Goal: Use online tool/utility: Utilize a website feature to perform a specific function

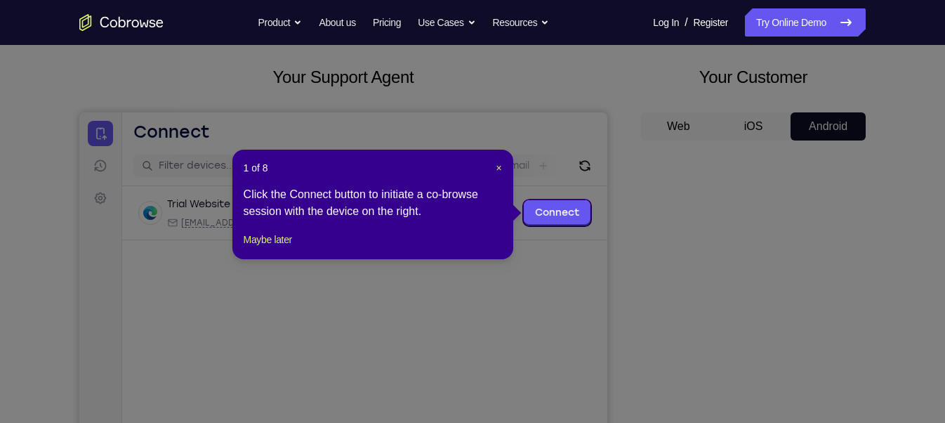
scroll to position [71, 0]
drag, startPoint x: 492, startPoint y: 169, endPoint x: 500, endPoint y: 169, distance: 7.7
click at [500, 169] on header "1 of 8 ×" at bounding box center [373, 167] width 258 height 14
drag, startPoint x: 500, startPoint y: 169, endPoint x: 420, endPoint y: 58, distance: 136.3
click at [500, 169] on span "×" at bounding box center [498, 166] width 6 height 11
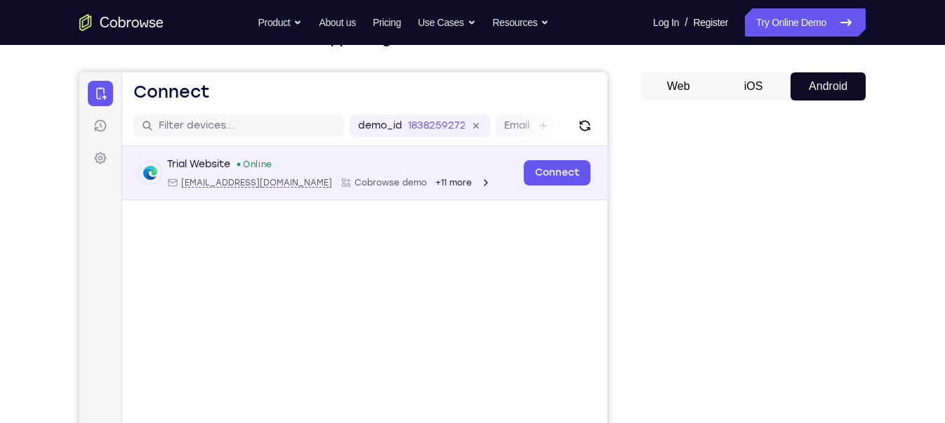
scroll to position [112, 0]
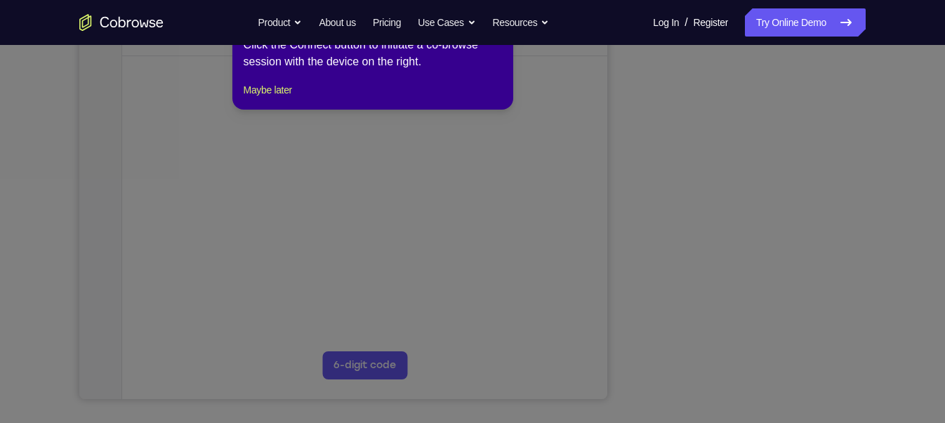
scroll to position [164, 0]
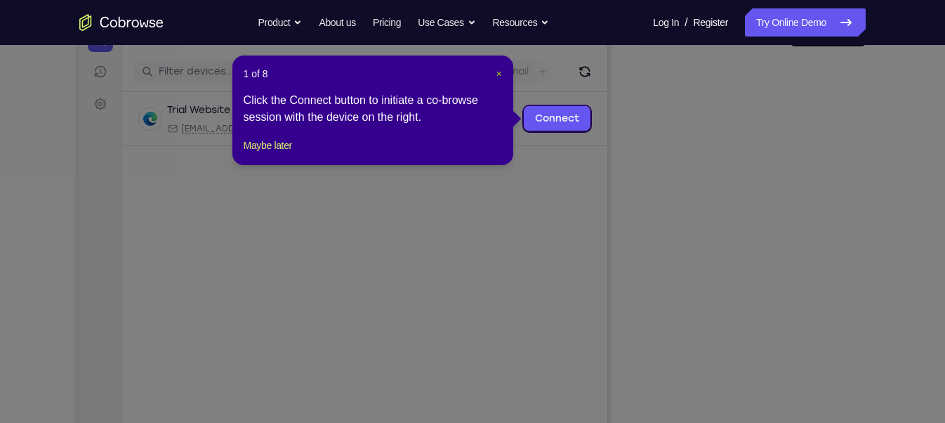
click at [498, 74] on span "×" at bounding box center [498, 73] width 6 height 11
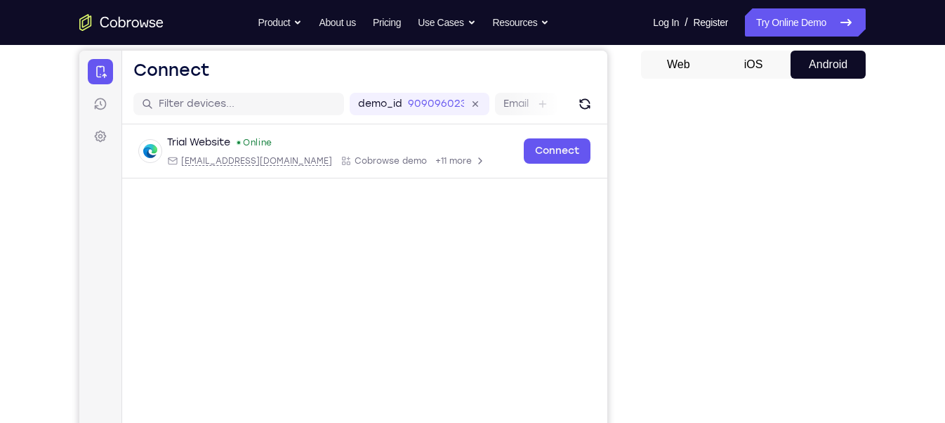
scroll to position [112, 0]
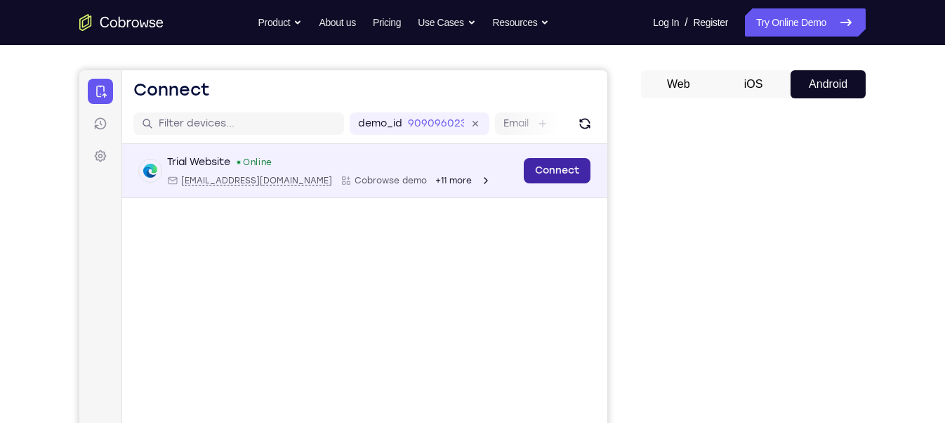
click at [560, 174] on link "Connect" at bounding box center [557, 170] width 67 height 25
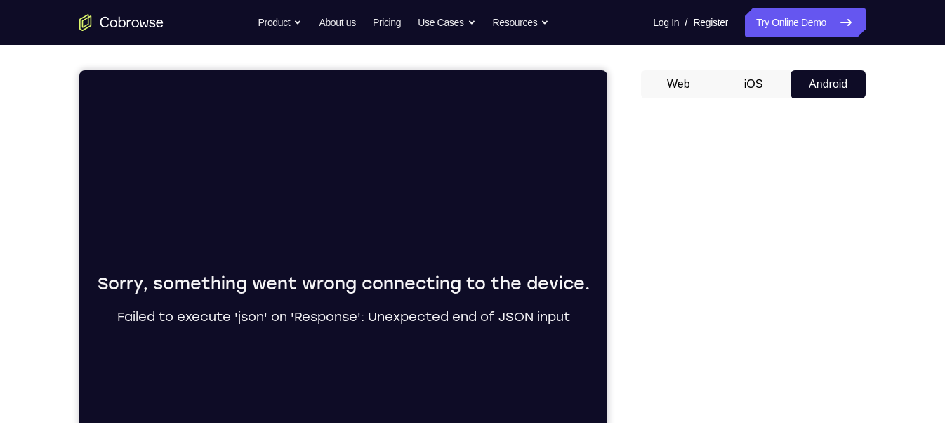
click at [619, 213] on div "Your Support Agent Your Customer Web iOS Android" at bounding box center [472, 281] width 786 height 519
click at [749, 86] on button "iOS" at bounding box center [753, 84] width 75 height 28
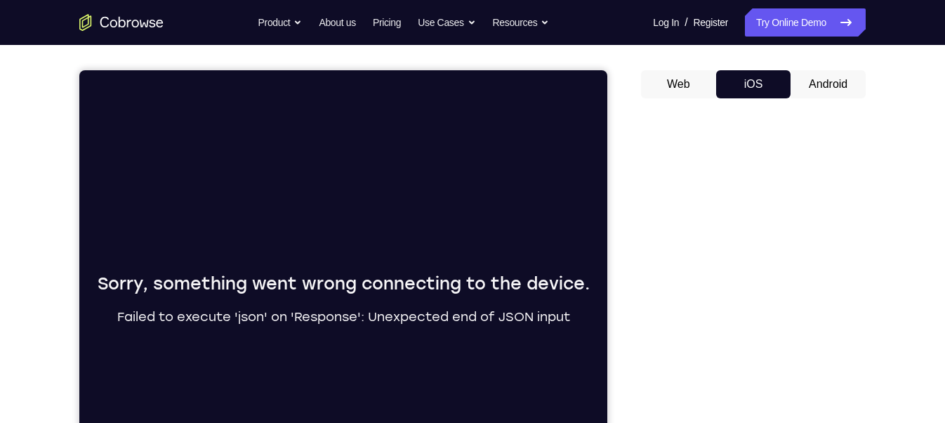
click at [658, 82] on button "Web" at bounding box center [678, 84] width 75 height 28
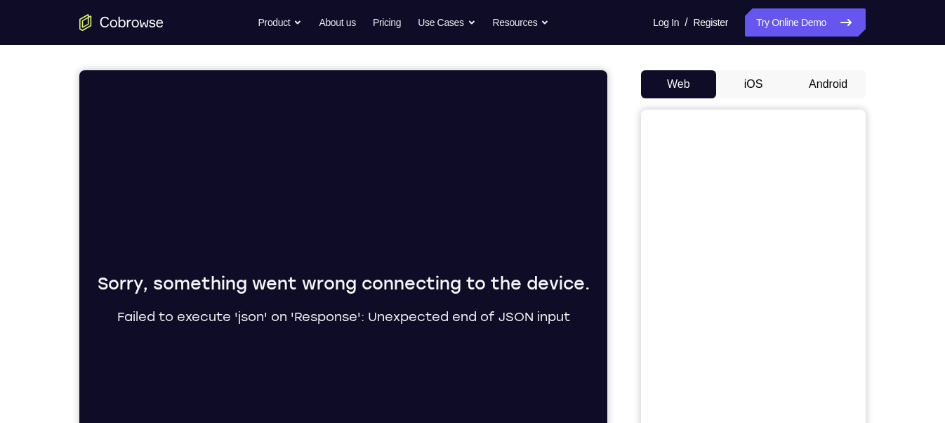
click at [822, 75] on button "Android" at bounding box center [827, 84] width 75 height 28
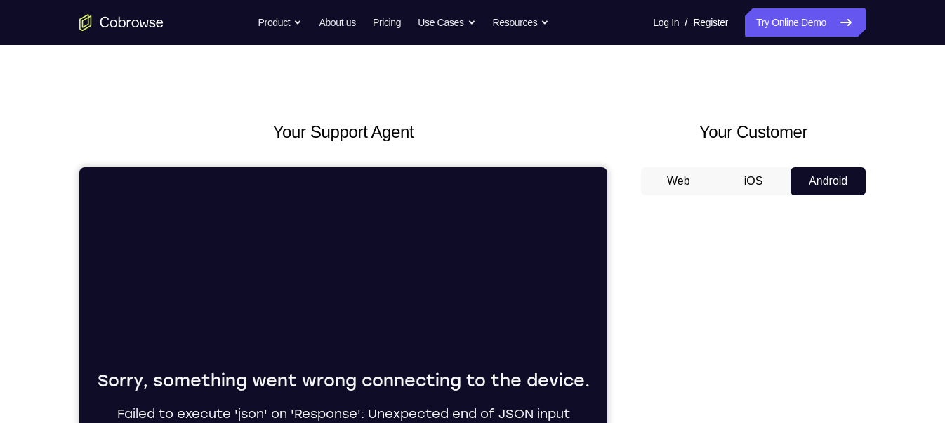
scroll to position [0, 0]
click at [740, 185] on button "iOS" at bounding box center [753, 181] width 75 height 28
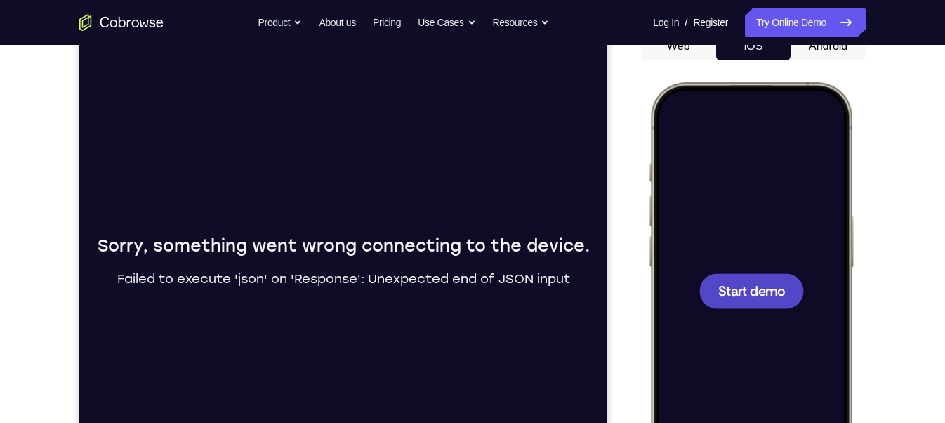
scroll to position [151, 0]
click at [747, 269] on div at bounding box center [750, 289] width 185 height 401
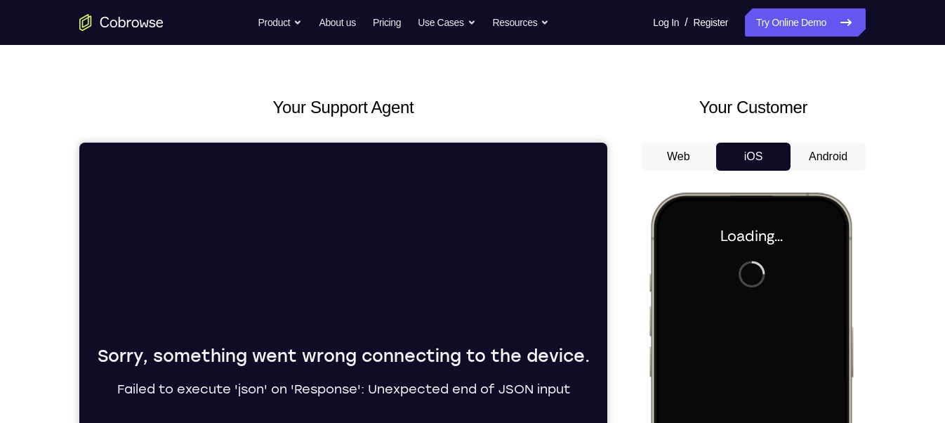
scroll to position [40, 0]
click at [840, 157] on button "Android" at bounding box center [827, 156] width 75 height 28
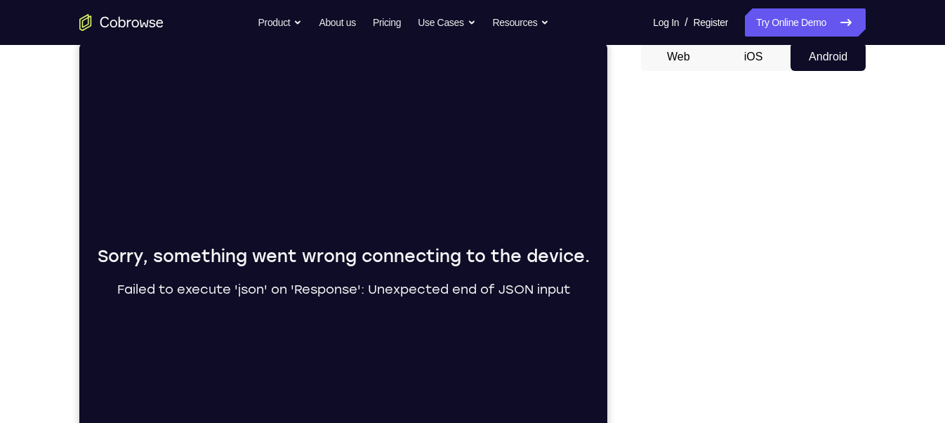
scroll to position [129, 0]
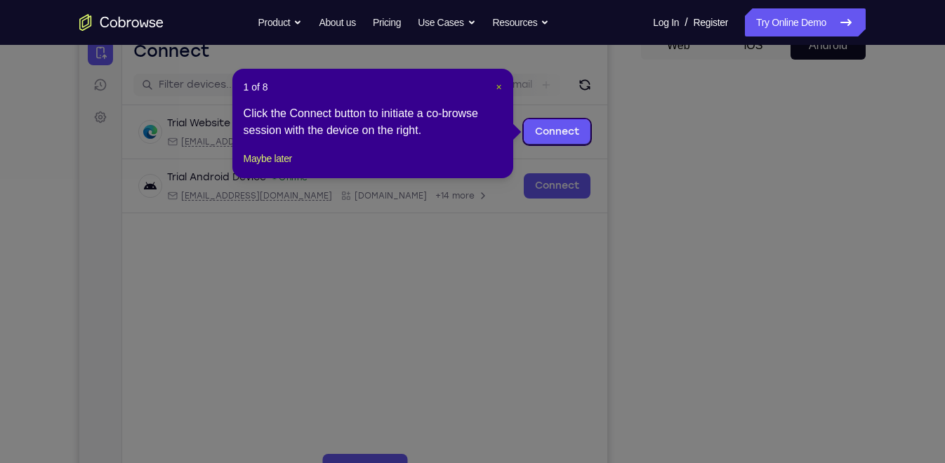
click at [498, 86] on span "×" at bounding box center [498, 86] width 6 height 11
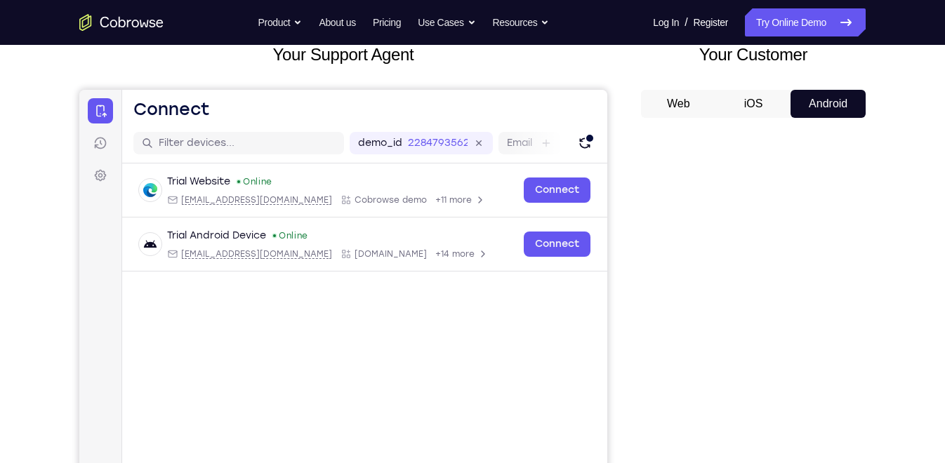
scroll to position [95, 0]
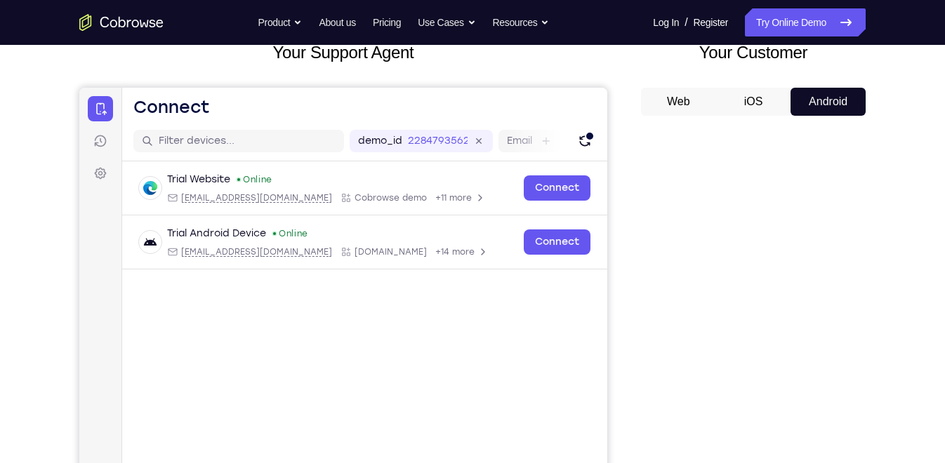
click at [759, 114] on button "iOS" at bounding box center [753, 102] width 75 height 28
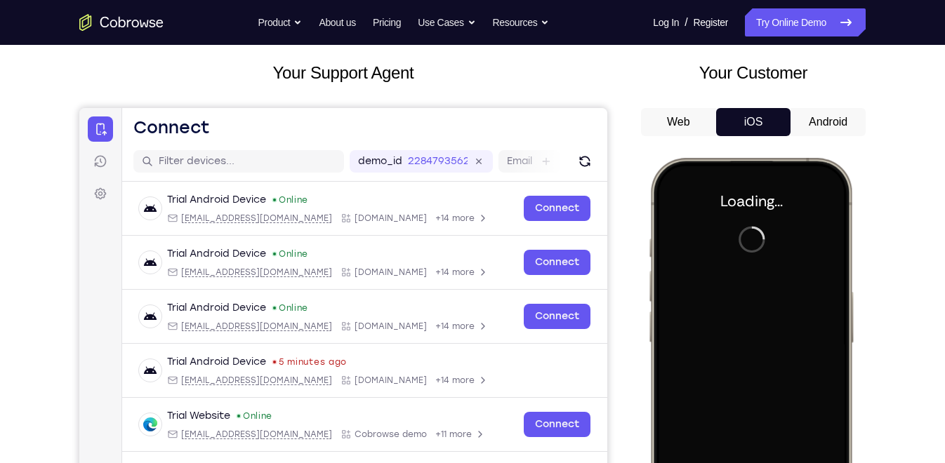
scroll to position [73, 0]
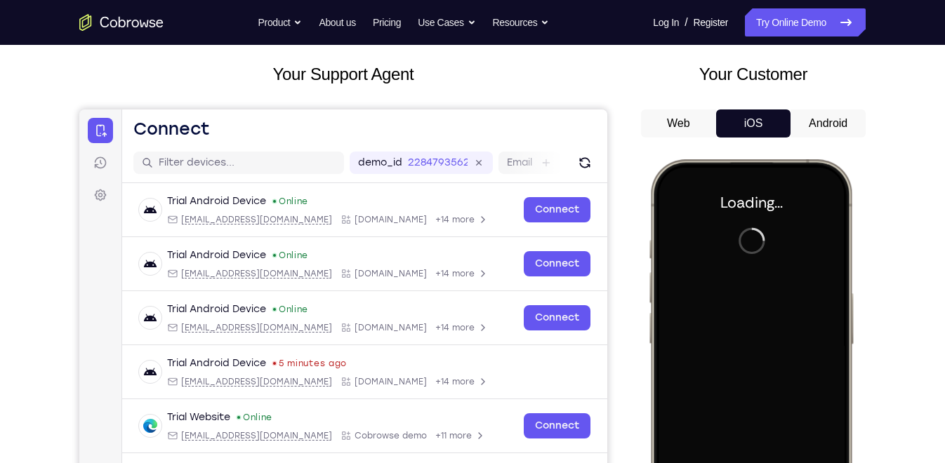
click at [811, 124] on button "Android" at bounding box center [827, 123] width 75 height 28
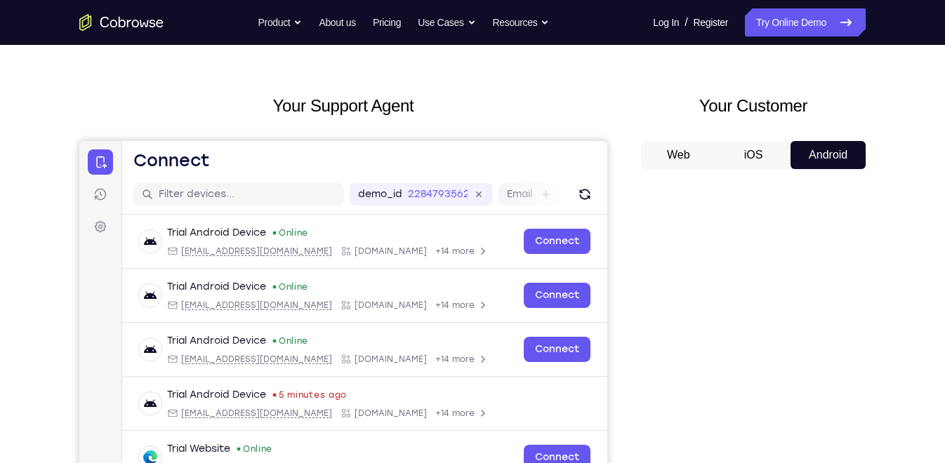
scroll to position [50, 0]
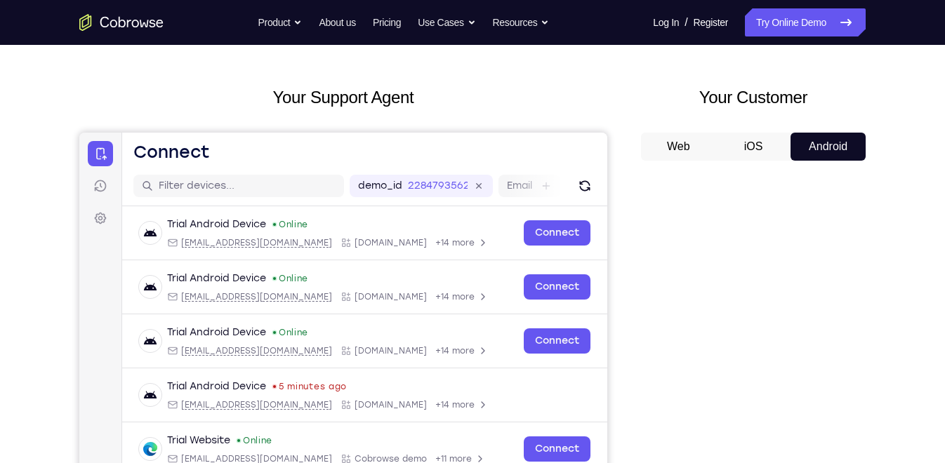
click at [754, 154] on button "iOS" at bounding box center [753, 147] width 75 height 28
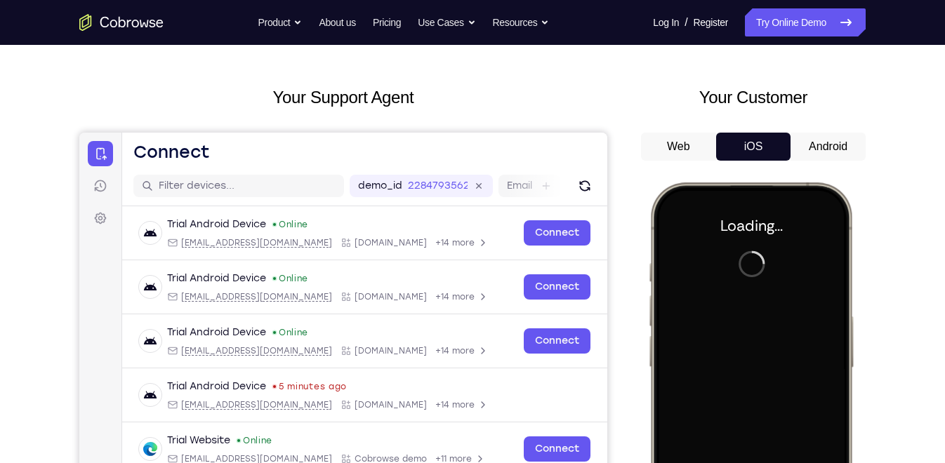
click at [754, 279] on div at bounding box center [750, 390] width 185 height 401
click at [819, 145] on button "Android" at bounding box center [827, 147] width 75 height 28
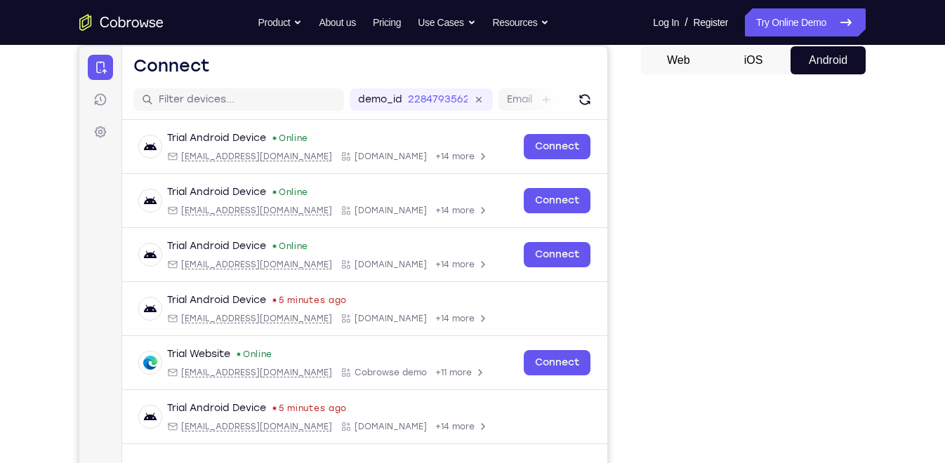
scroll to position [137, 0]
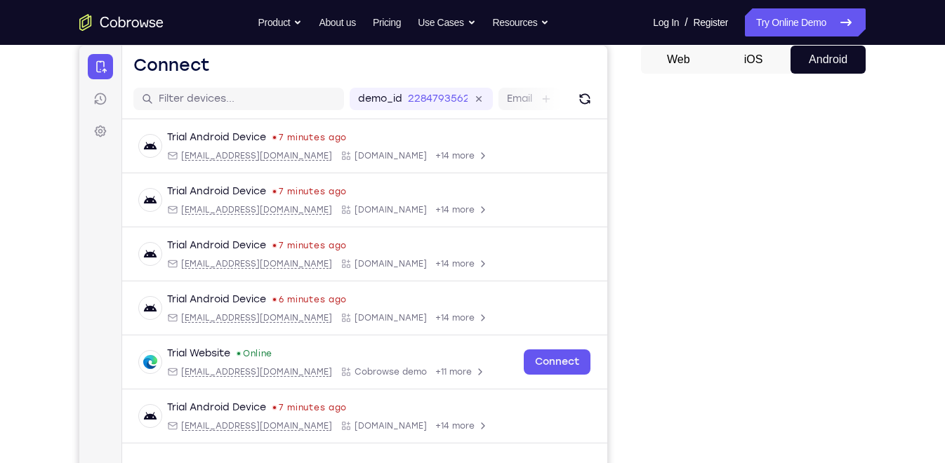
click at [816, 55] on button "Android" at bounding box center [827, 60] width 75 height 28
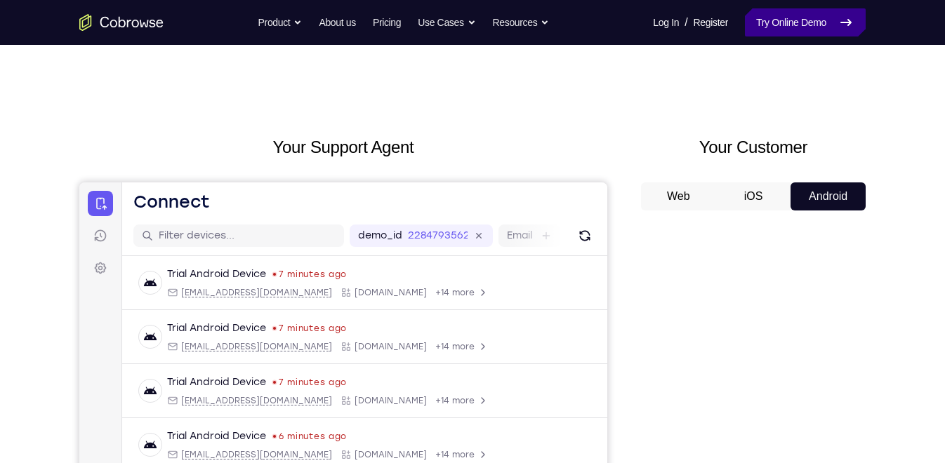
click at [817, 12] on link "Try Online Demo" at bounding box center [805, 22] width 121 height 28
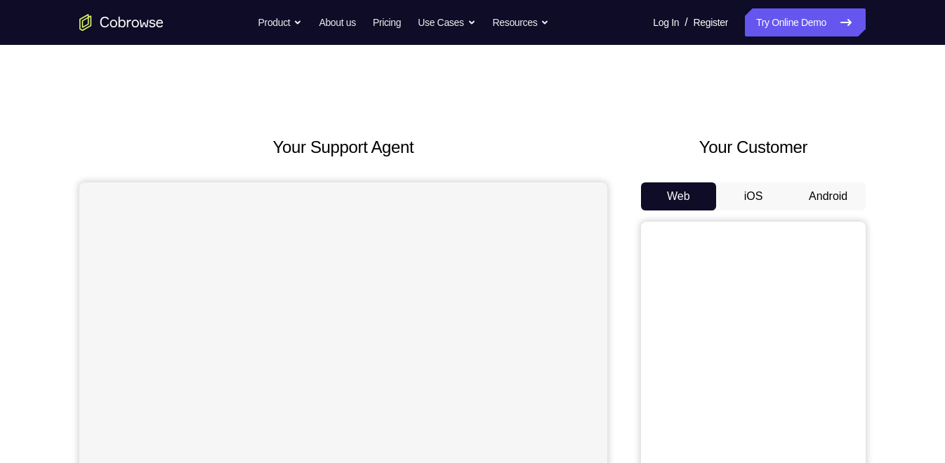
click at [820, 198] on button "Android" at bounding box center [827, 196] width 75 height 28
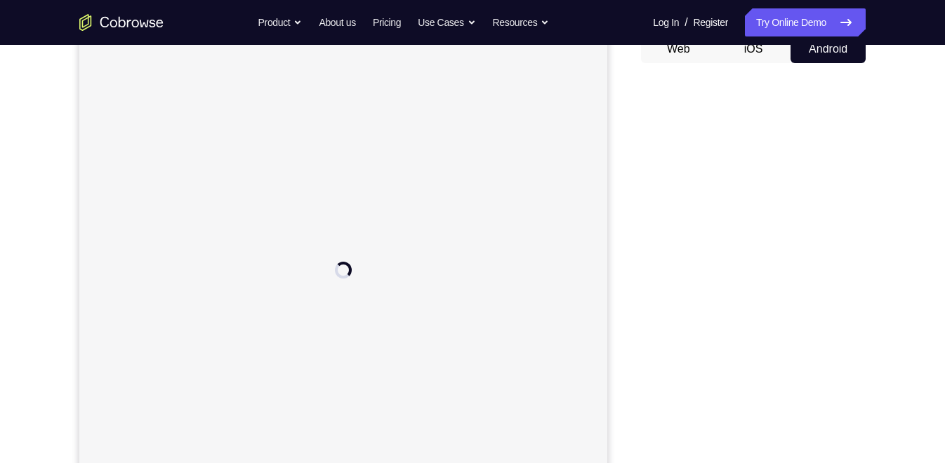
scroll to position [151, 0]
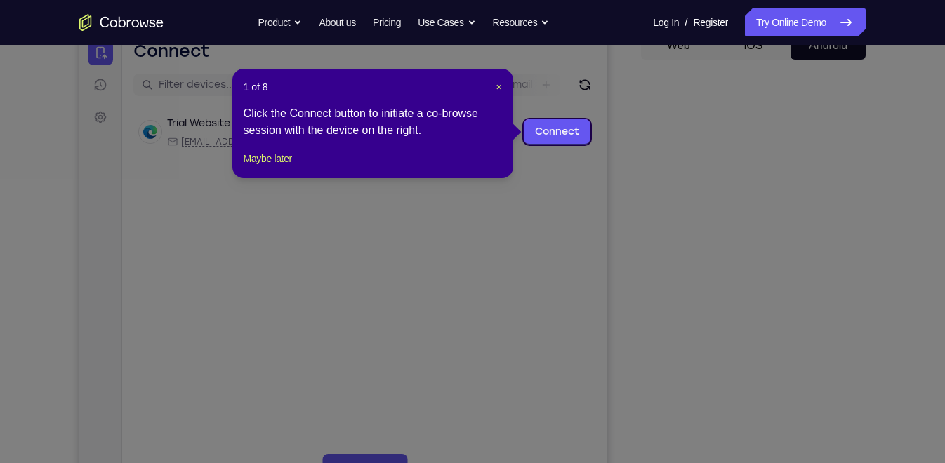
click at [794, 206] on icon at bounding box center [478, 231] width 957 height 463
click at [497, 90] on span "×" at bounding box center [498, 86] width 6 height 11
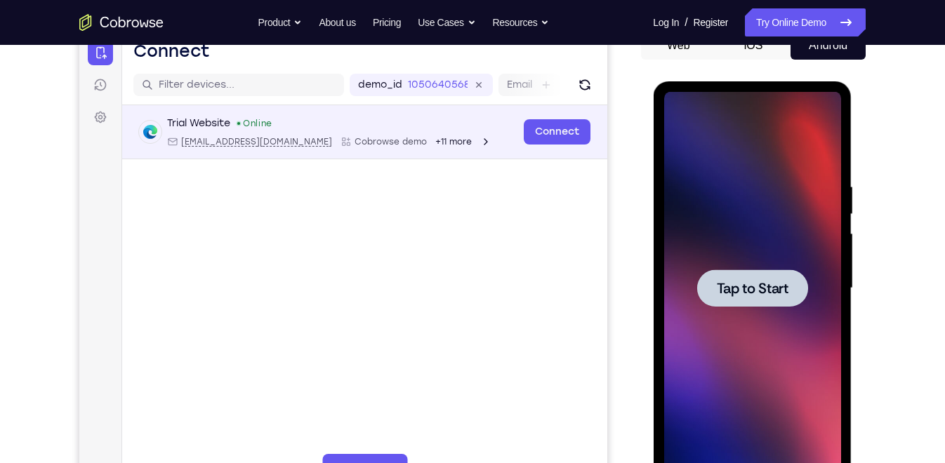
scroll to position [0, 0]
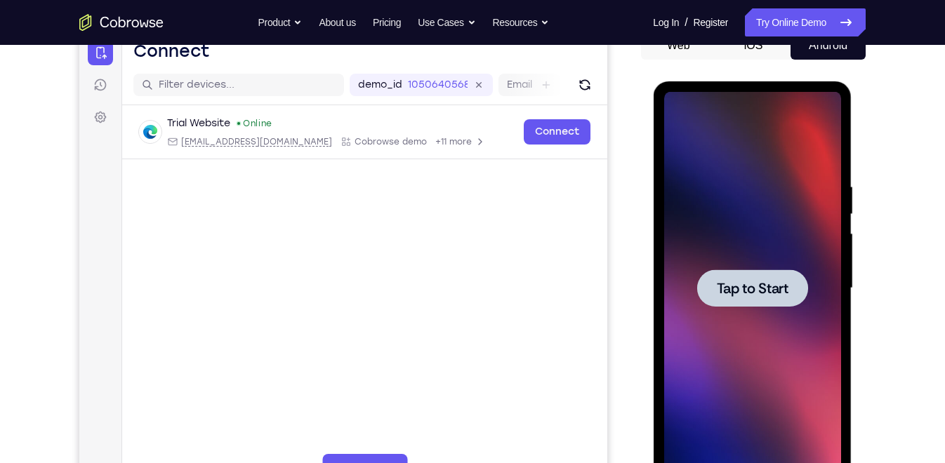
click at [739, 291] on span "Tap to Start" at bounding box center [752, 288] width 72 height 14
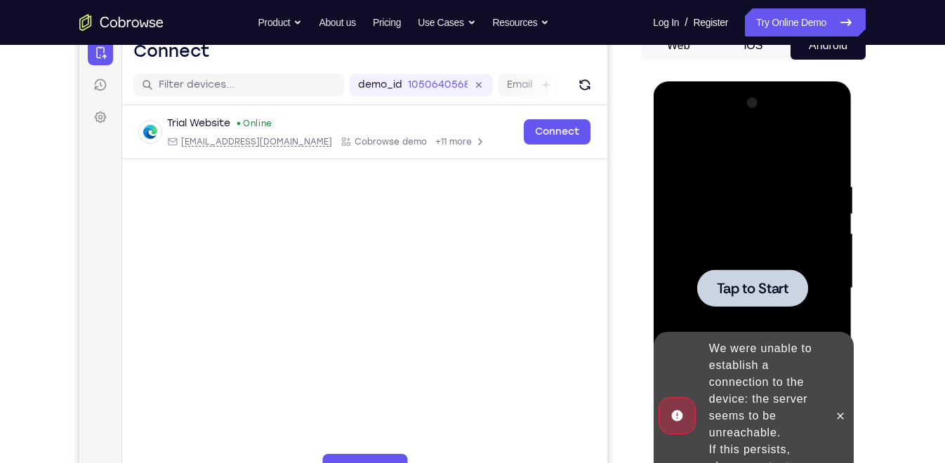
click at [709, 183] on div at bounding box center [751, 288] width 177 height 393
